Goal: Complete application form

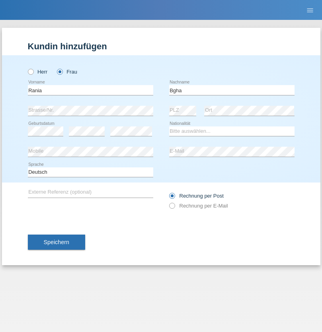
type input "Bgha"
select select "BE"
select select "C"
select select "30"
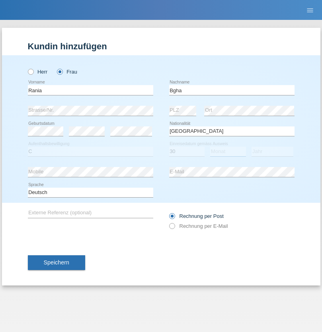
select select "08"
select select "2018"
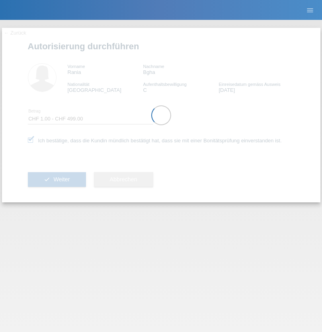
select select "1"
